Goal: Task Accomplishment & Management: Use online tool/utility

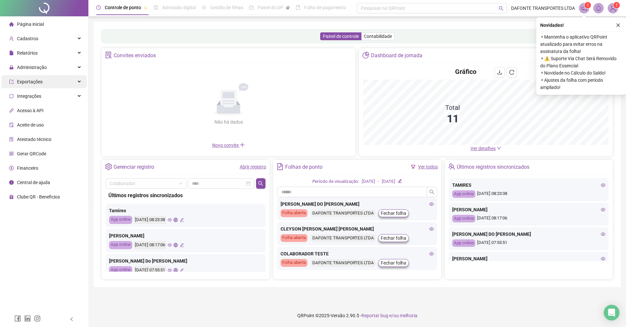
click at [60, 85] on div "Exportações" at bounding box center [43, 81] width 85 height 13
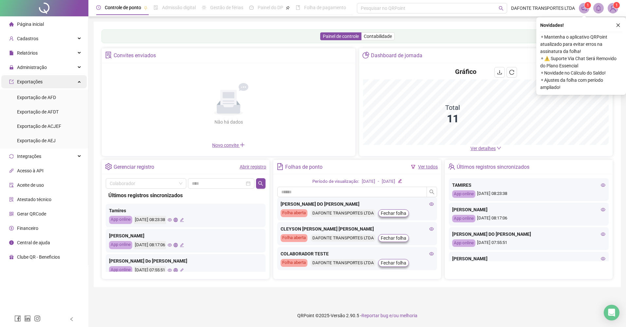
click at [60, 85] on div "Exportações" at bounding box center [43, 81] width 85 height 13
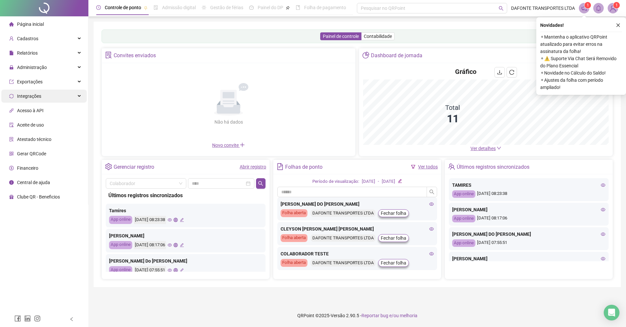
click at [63, 97] on div "Integrações" at bounding box center [43, 96] width 85 height 13
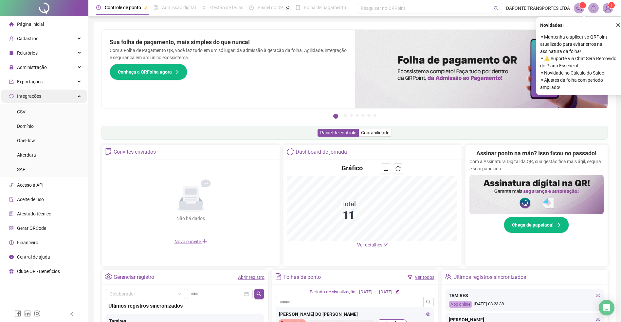
click at [63, 97] on div "Integrações" at bounding box center [43, 96] width 85 height 13
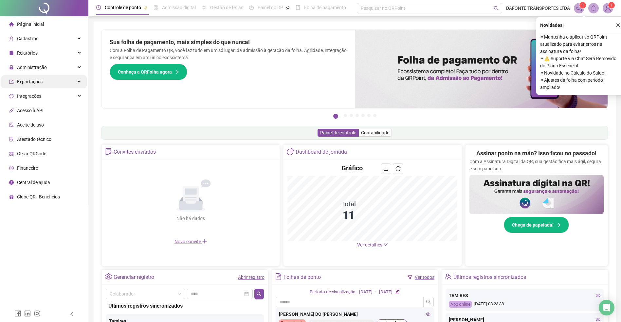
click at [47, 84] on div "Exportações" at bounding box center [43, 81] width 85 height 13
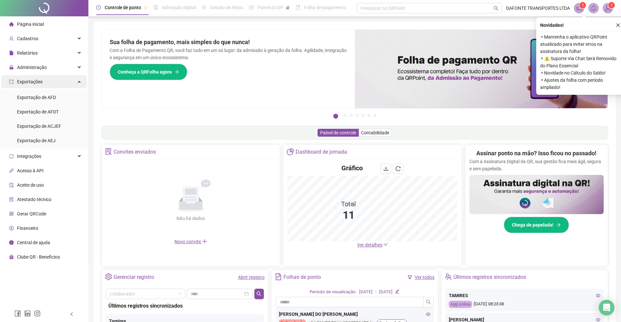
click at [47, 85] on div "Exportações" at bounding box center [43, 81] width 85 height 13
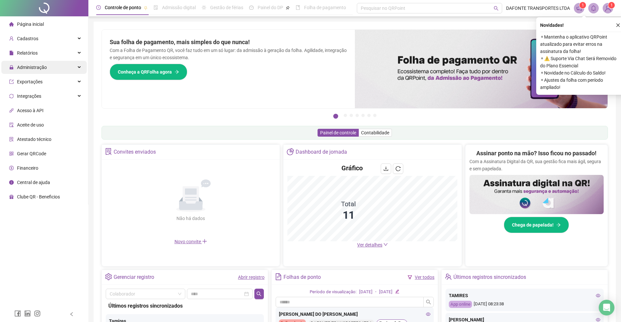
click at [48, 70] on div "Administração" at bounding box center [43, 67] width 85 height 13
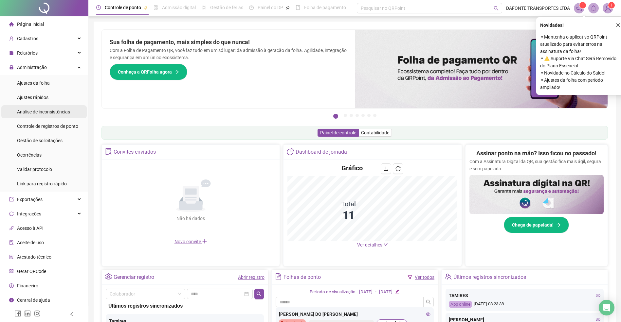
click at [48, 109] on span "Análise de inconsistências" at bounding box center [43, 111] width 53 height 5
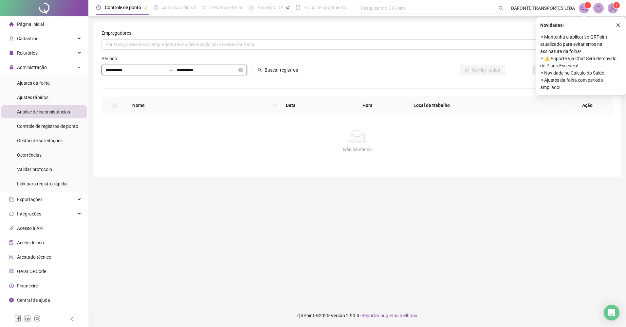
click at [236, 71] on input "**********" at bounding box center [206, 69] width 61 height 7
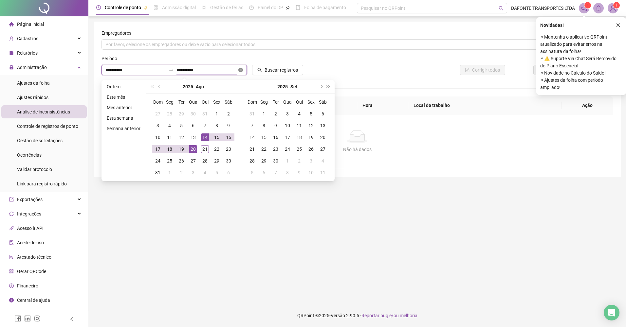
click at [240, 69] on icon "close-circle" at bounding box center [240, 70] width 5 height 5
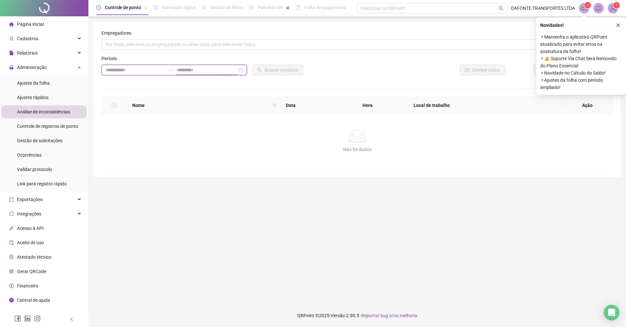
click at [240, 69] on div at bounding box center [173, 70] width 145 height 10
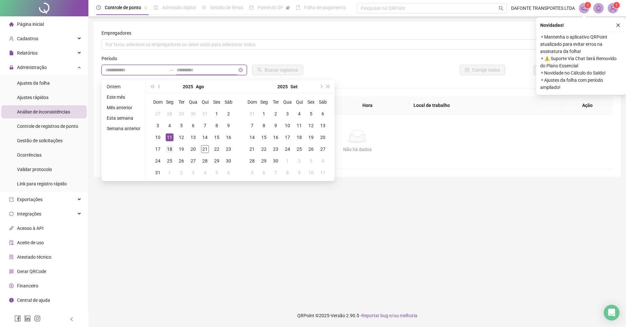
type input "**********"
click at [172, 146] on div "18" at bounding box center [170, 149] width 8 height 8
click at [203, 146] on div "21" at bounding box center [205, 149] width 8 height 8
type input "**********"
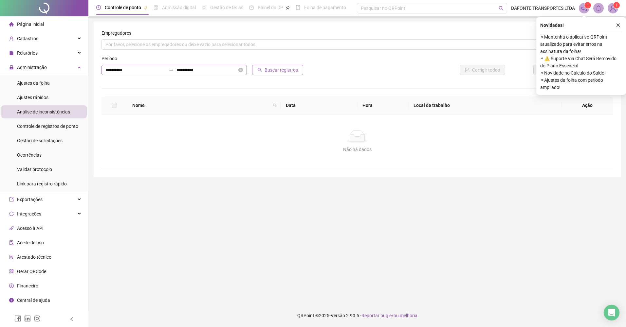
click at [269, 65] on button "Buscar registros" at bounding box center [277, 70] width 51 height 10
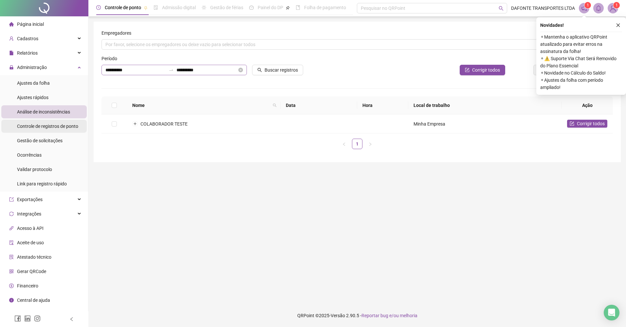
click at [66, 125] on span "Controle de registros de ponto" at bounding box center [47, 126] width 61 height 5
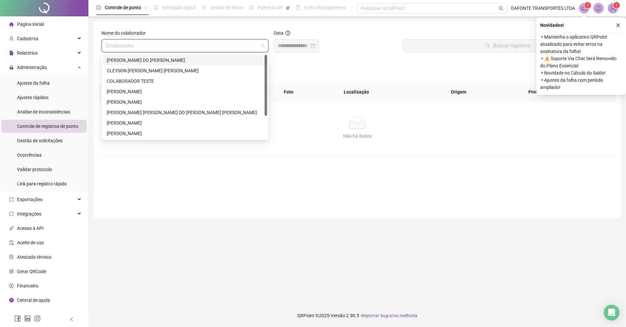
click at [239, 49] on input "search" at bounding box center [181, 46] width 153 height 12
click at [210, 61] on div "[PERSON_NAME] DO [PERSON_NAME]" at bounding box center [185, 60] width 156 height 7
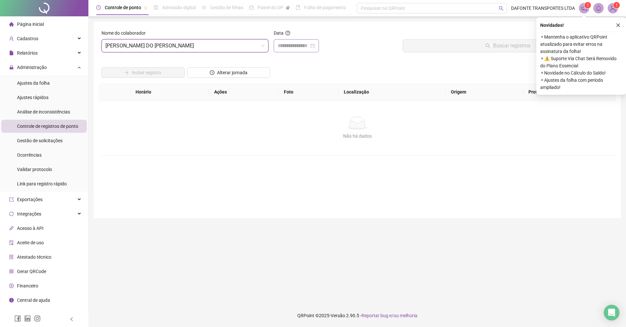
click at [289, 52] on div at bounding box center [296, 45] width 45 height 13
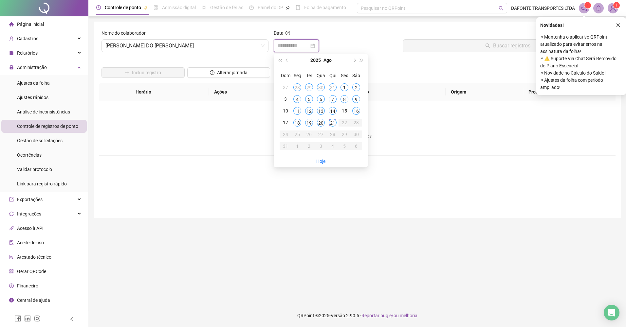
type input "**********"
click at [298, 123] on div "18" at bounding box center [297, 123] width 8 height 8
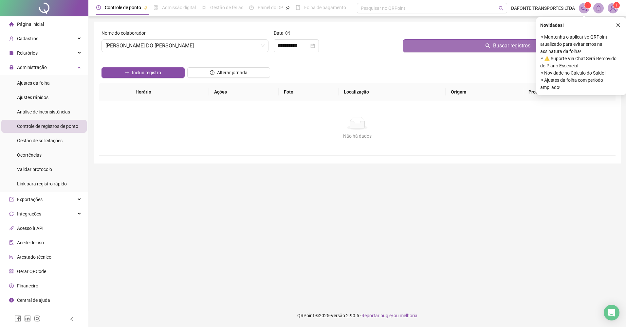
click at [435, 43] on button "Buscar registros" at bounding box center [508, 45] width 210 height 13
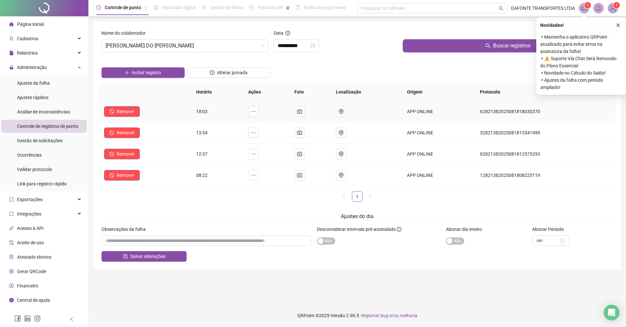
click at [309, 109] on td at bounding box center [310, 111] width 42 height 21
click at [305, 109] on button "button" at bounding box center [299, 111] width 10 height 10
click at [302, 132] on icon "camera" at bounding box center [299, 132] width 5 height 5
click at [305, 153] on button "button" at bounding box center [299, 154] width 10 height 10
click at [302, 175] on icon "camera" at bounding box center [299, 175] width 5 height 5
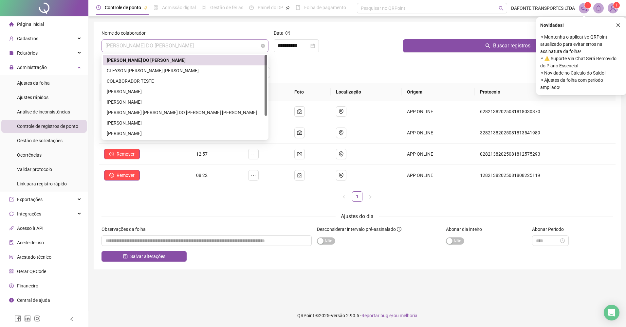
click at [255, 49] on span "[PERSON_NAME] DO [PERSON_NAME]" at bounding box center [184, 46] width 159 height 12
click at [168, 102] on div "[PERSON_NAME]" at bounding box center [185, 102] width 156 height 7
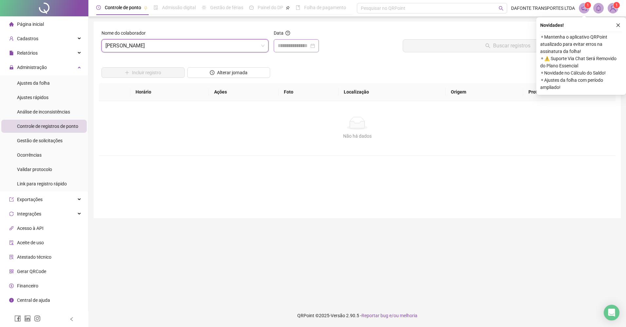
click at [299, 51] on div at bounding box center [296, 45] width 45 height 13
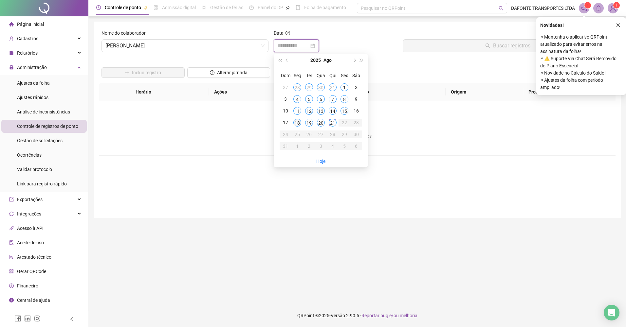
type input "**********"
click at [296, 122] on div "18" at bounding box center [297, 123] width 8 height 8
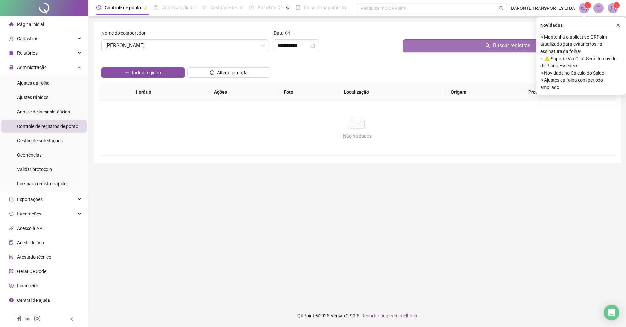
click at [420, 43] on button "Buscar registros" at bounding box center [508, 45] width 210 height 13
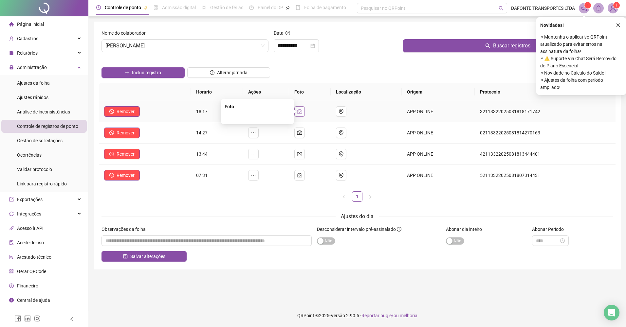
click at [300, 111] on icon "camera" at bounding box center [299, 111] width 5 height 5
click at [302, 132] on icon "camera" at bounding box center [299, 132] width 5 height 5
click at [305, 153] on button "button" at bounding box center [299, 154] width 10 height 10
click at [302, 178] on icon "camera" at bounding box center [299, 175] width 5 height 5
click at [54, 50] on div "Relatórios" at bounding box center [43, 52] width 85 height 13
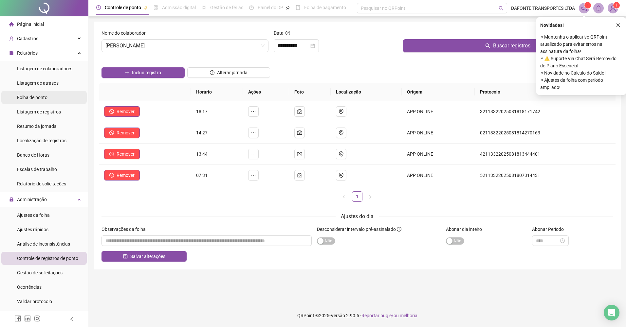
click at [59, 94] on li "Folha de ponto" at bounding box center [43, 97] width 85 height 13
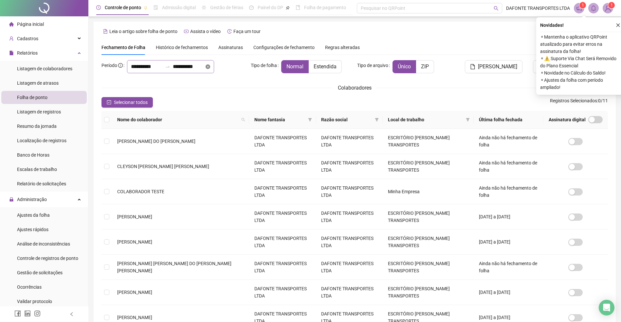
click at [210, 66] on icon "close-circle" at bounding box center [208, 66] width 5 height 5
click at [214, 66] on div at bounding box center [170, 66] width 87 height 13
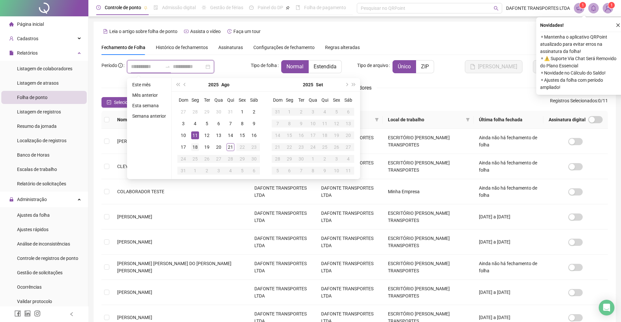
type input "**********"
click at [196, 144] on div "18" at bounding box center [195, 147] width 8 height 8
type input "**********"
click at [232, 146] on div "21" at bounding box center [230, 147] width 8 height 8
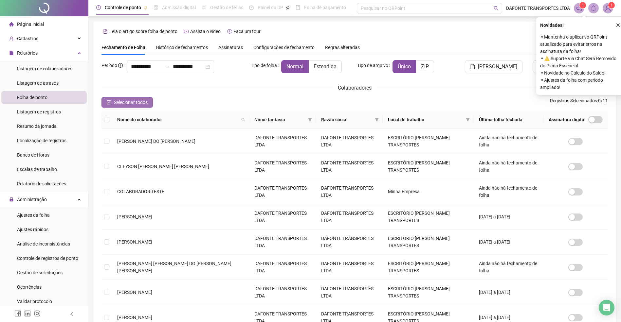
click at [130, 100] on span "Selecionar todos" at bounding box center [131, 102] width 34 height 7
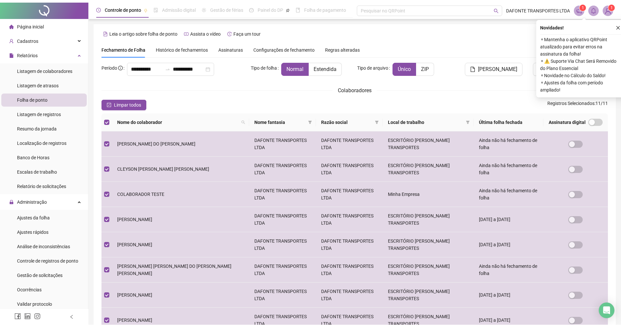
scroll to position [0, 0]
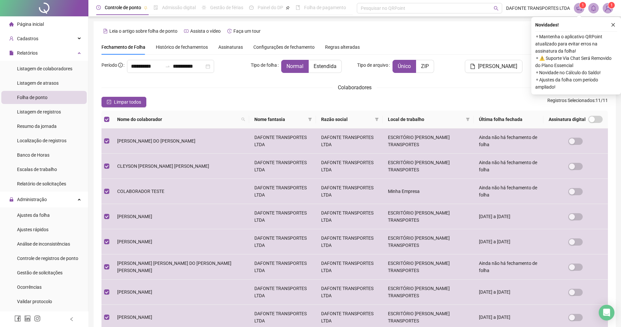
click at [614, 26] on icon "close" at bounding box center [613, 25] width 5 height 5
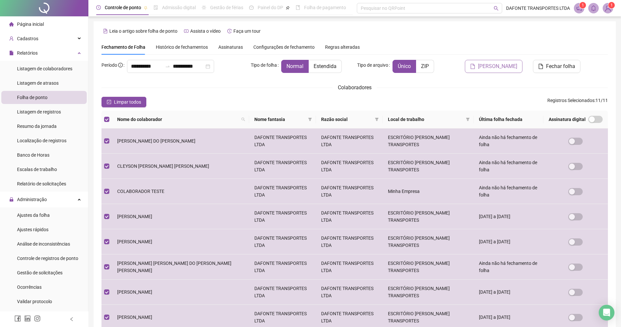
click at [516, 65] on span "[PERSON_NAME]" at bounding box center [497, 67] width 39 height 8
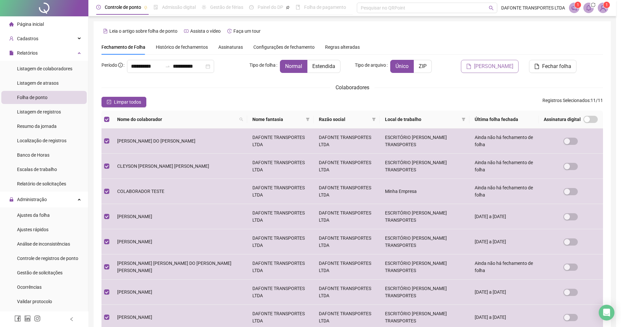
scroll to position [0, 0]
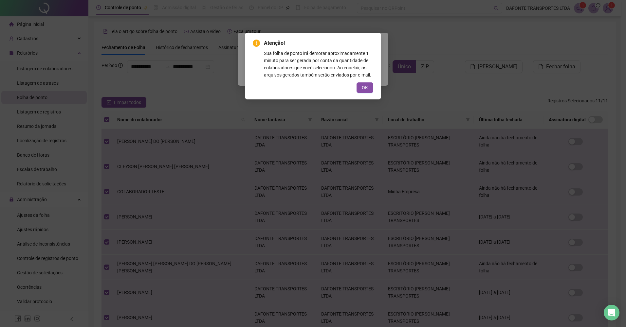
click at [370, 82] on div "Atenção! Sua folha de ponto irá demorar aproximadamente 1 minuto para ser gerad…" at bounding box center [313, 66] width 120 height 54
click at [370, 84] on button "OK" at bounding box center [364, 87] width 17 height 10
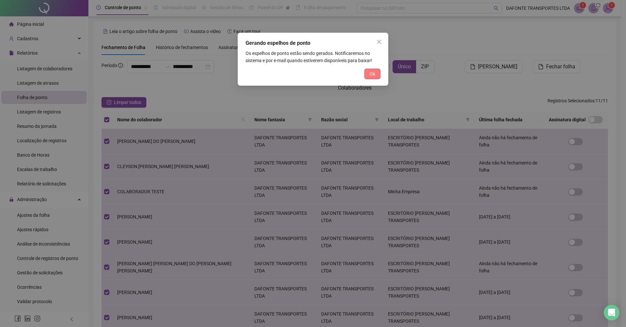
click at [371, 71] on span "Ok" at bounding box center [372, 73] width 6 height 7
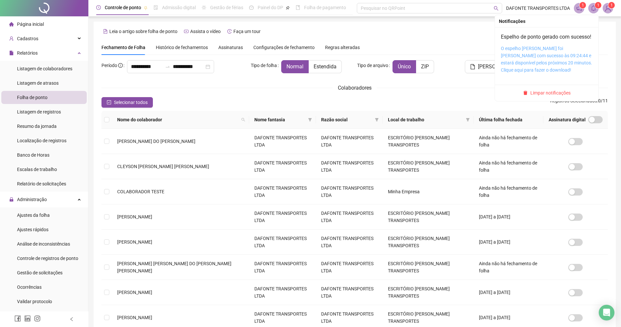
click at [552, 61] on link "O espelho [PERSON_NAME] foi [PERSON_NAME] com sucesso às 09:24:44 e estará disp…" at bounding box center [546, 59] width 91 height 27
